Goal: Navigation & Orientation: Find specific page/section

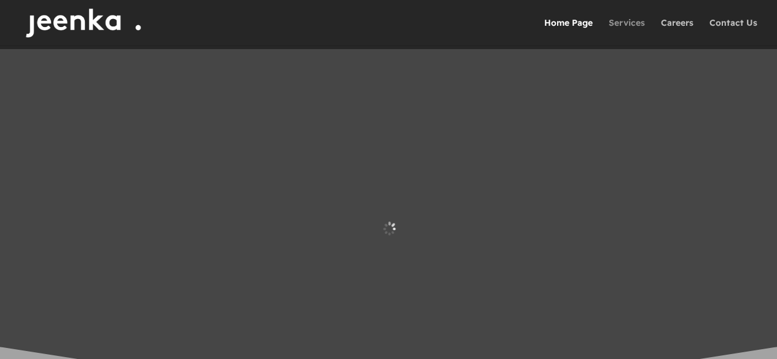
click at [622, 23] on link "Services" at bounding box center [627, 31] width 36 height 27
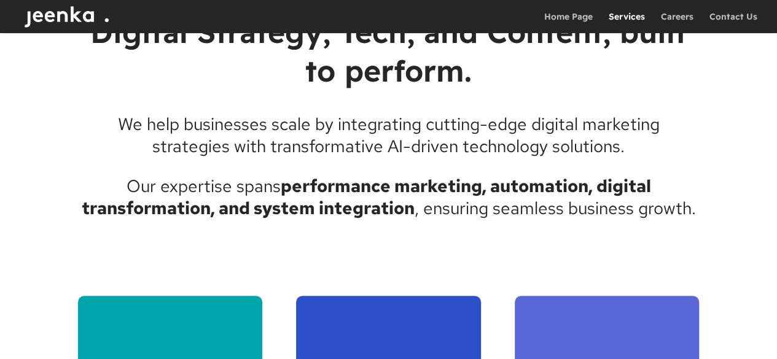
scroll to position [421, 0]
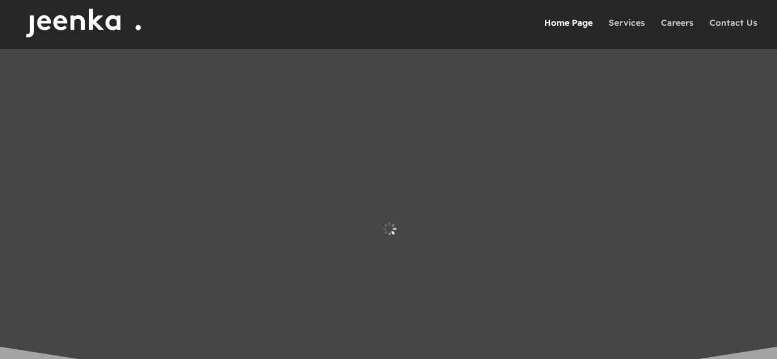
scroll to position [247, 0]
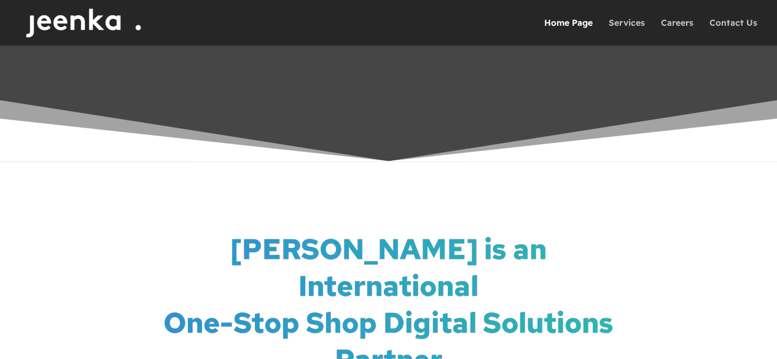
click at [619, 16] on div at bounding box center [406, 22] width 777 height 45
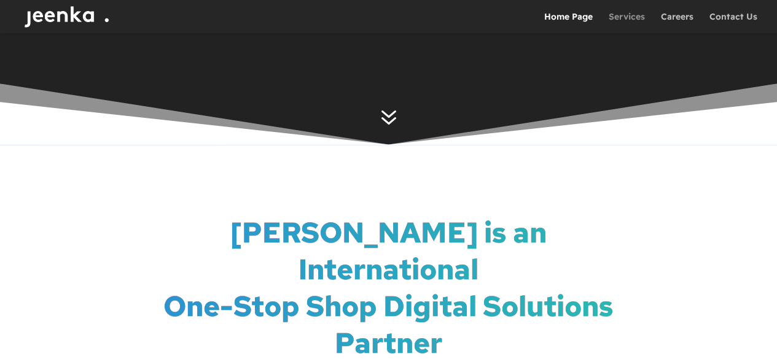
click at [619, 20] on link "Services" at bounding box center [627, 22] width 36 height 21
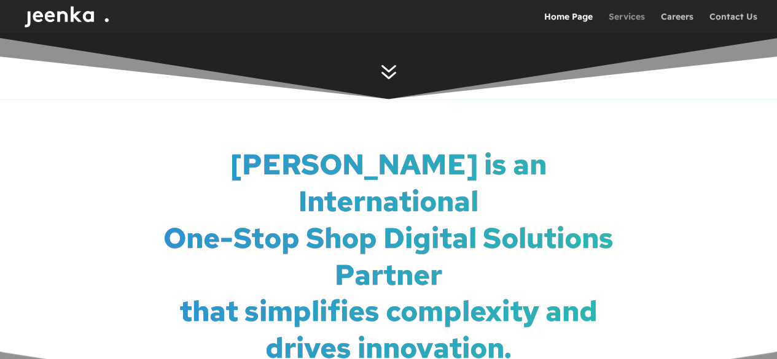
click at [619, 20] on link "Services" at bounding box center [627, 22] width 36 height 21
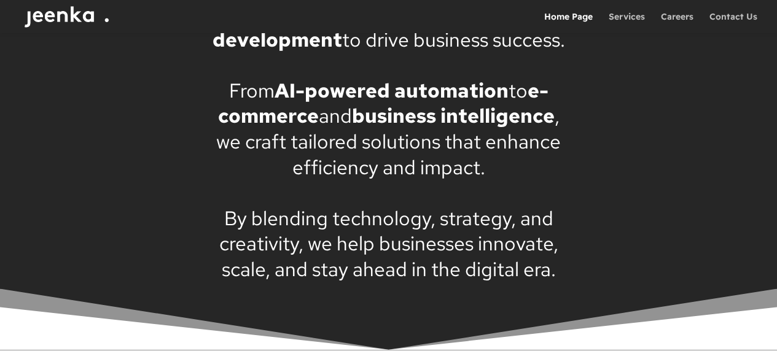
scroll to position [841, 0]
